Goal: Task Accomplishment & Management: Manage account settings

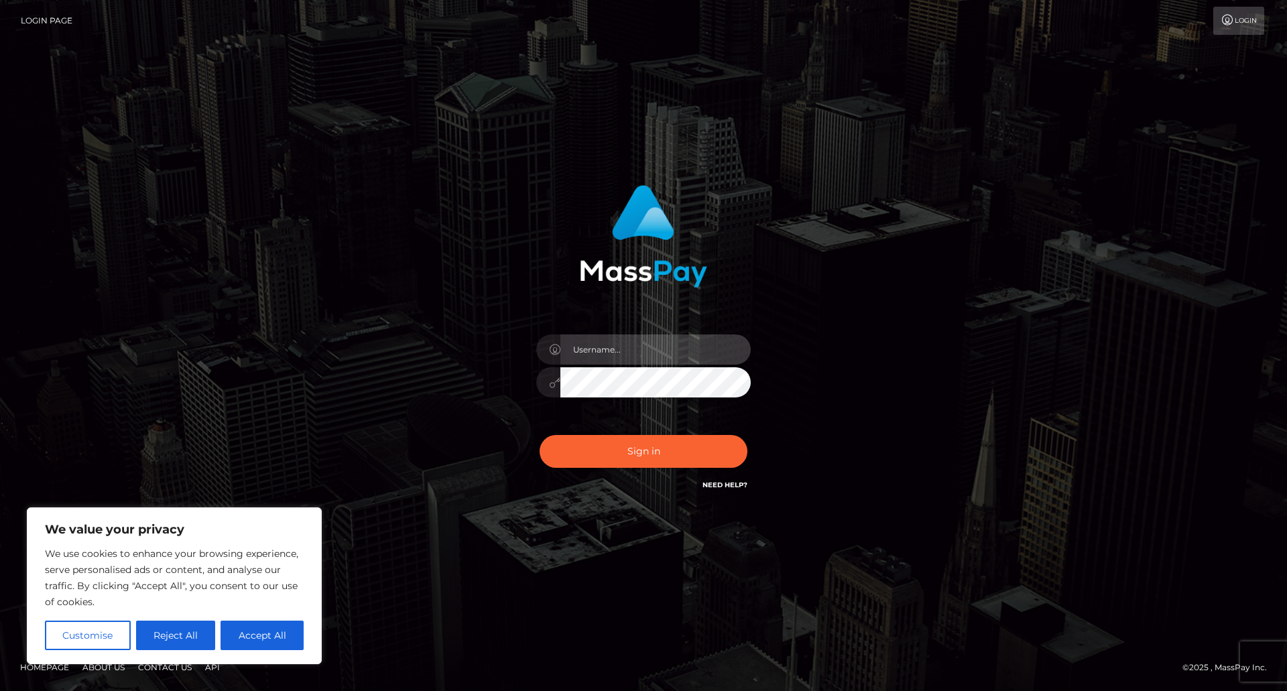
type input "[PERSON_NAME]"
click at [690, 340] on input "[PERSON_NAME]" at bounding box center [655, 349] width 190 height 30
click at [469, 331] on div "[PERSON_NAME] Sign in" at bounding box center [644, 339] width 352 height 328
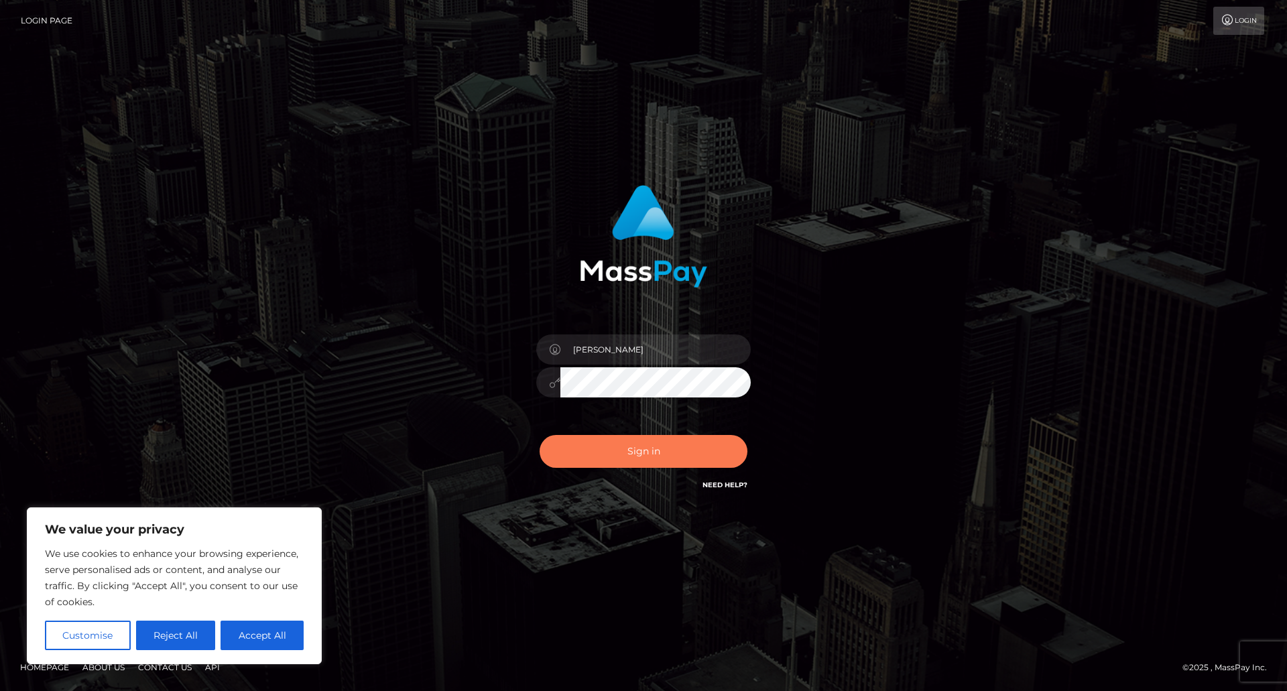
click at [664, 448] on button "Sign in" at bounding box center [643, 451] width 208 height 33
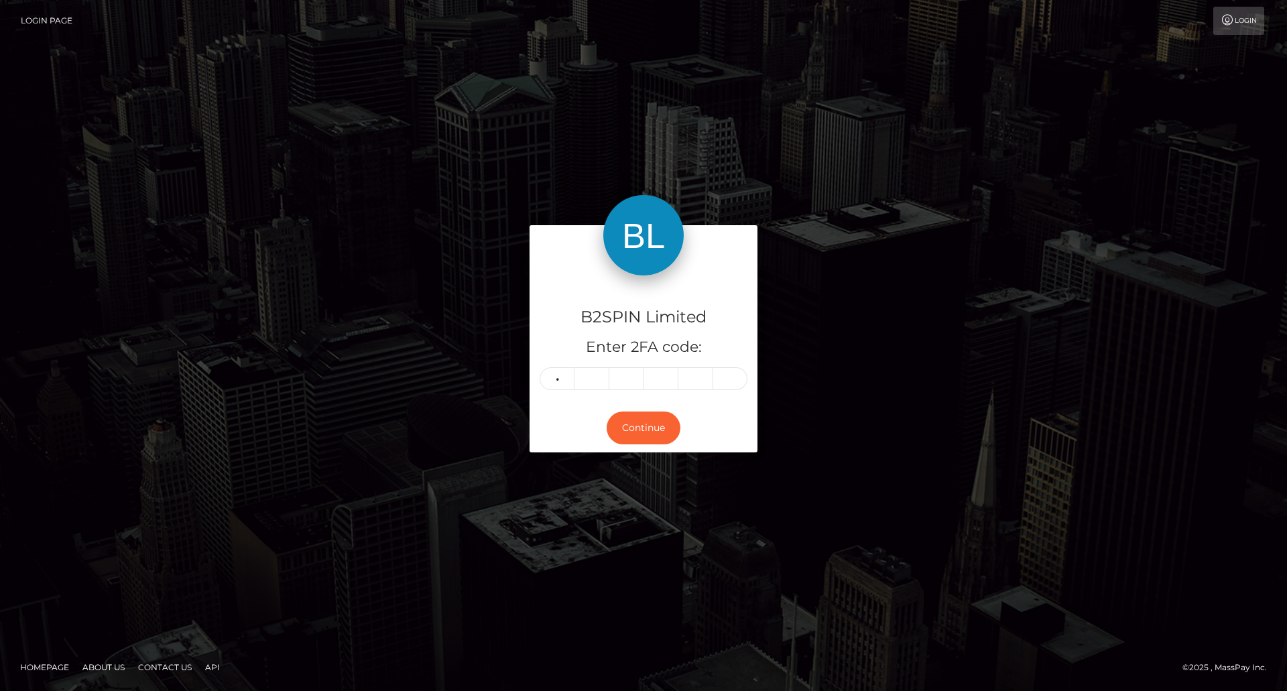
type input "0"
type input "4"
type input "5"
type input "3"
type input "1"
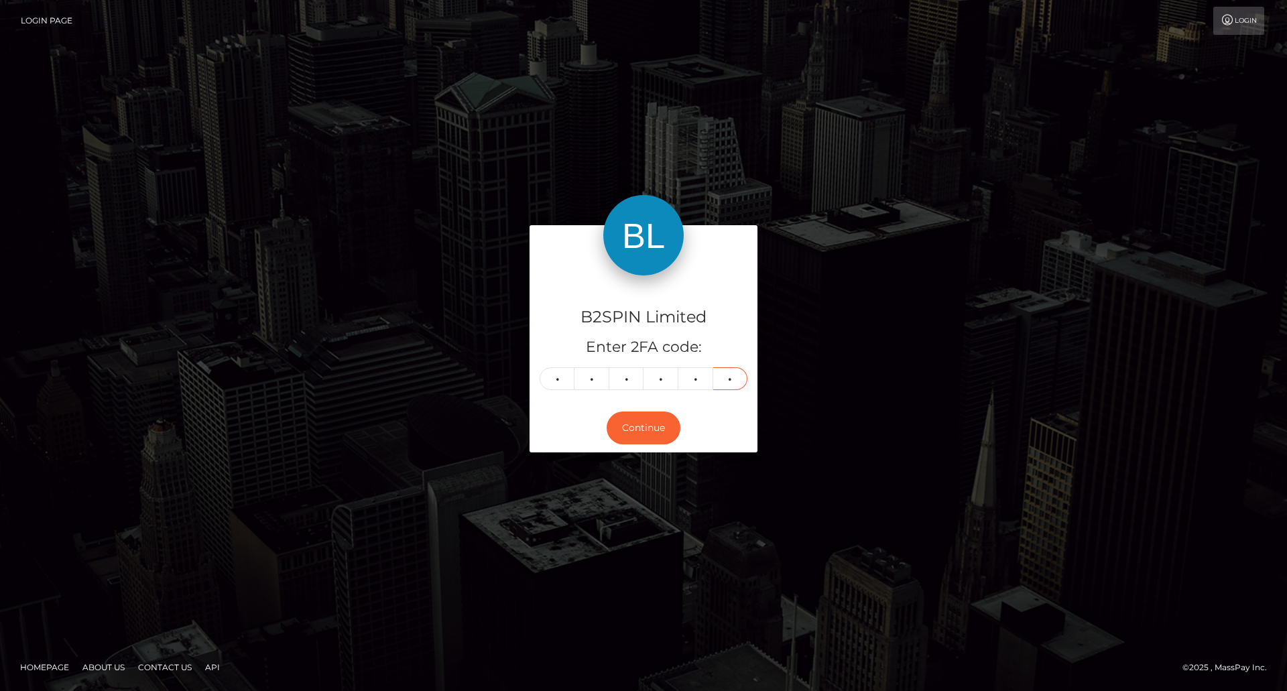
type input "6"
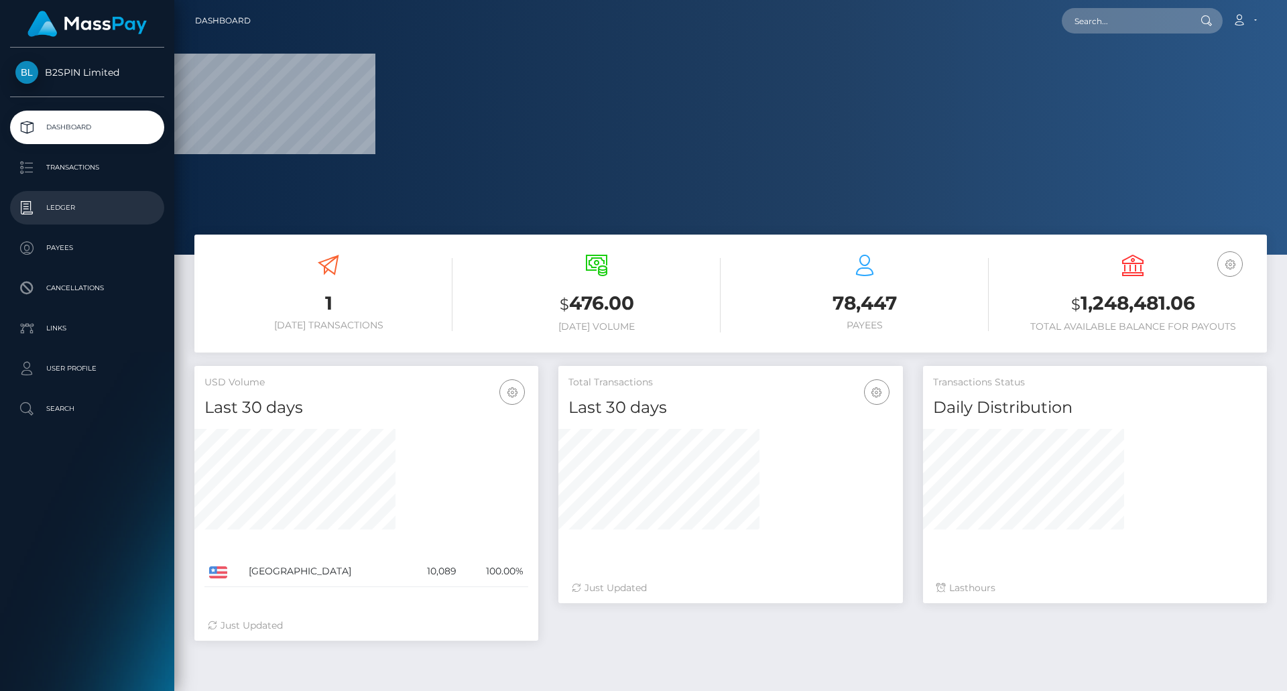
click at [84, 206] on p "Ledger" at bounding box center [86, 208] width 143 height 20
